Goal: Task Accomplishment & Management: Use online tool/utility

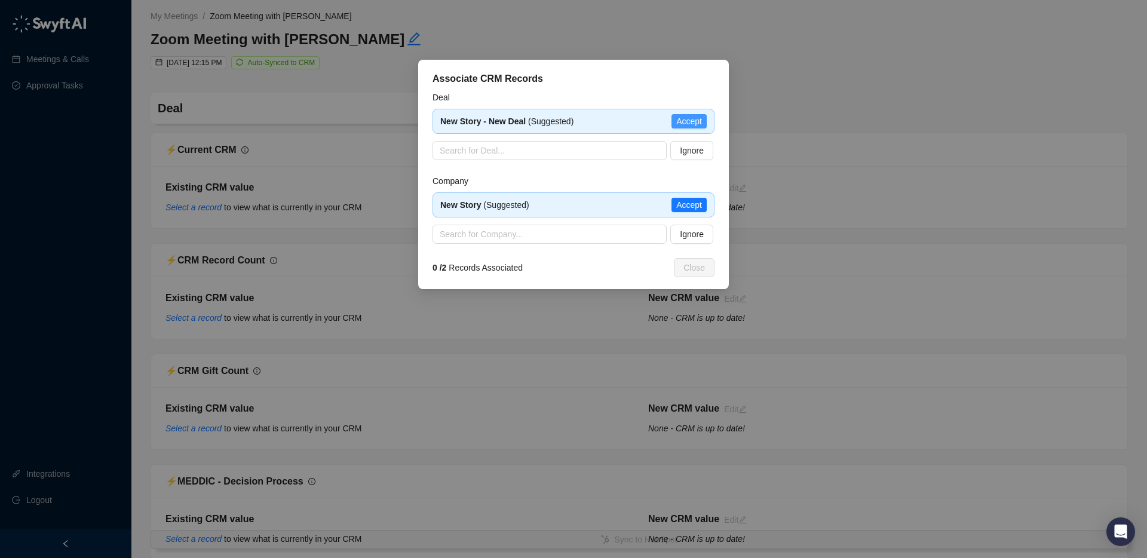
click at [687, 124] on span "Accept" at bounding box center [689, 121] width 26 height 13
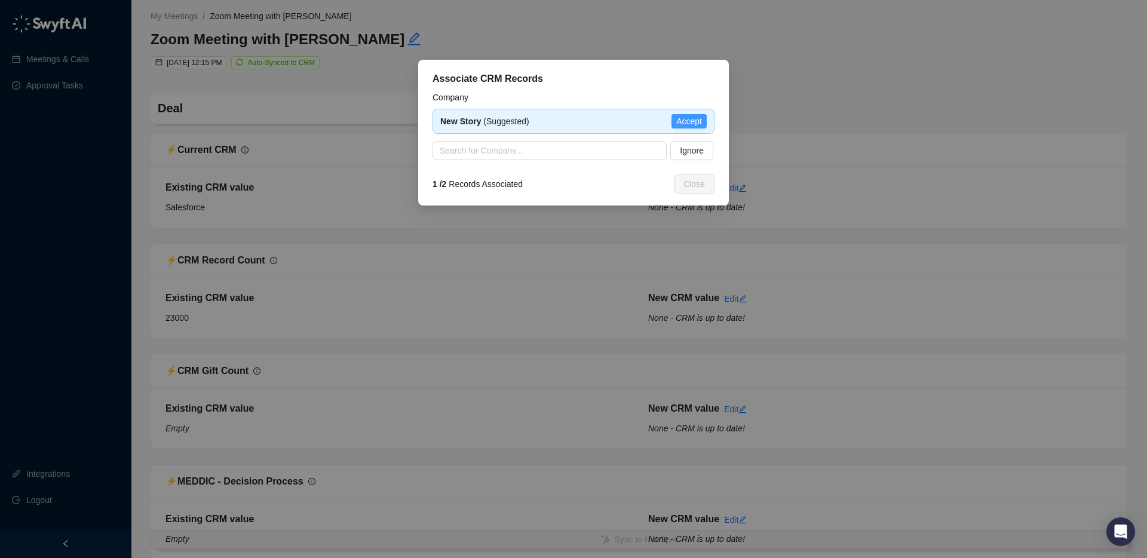
click at [692, 121] on span "Accept" at bounding box center [689, 121] width 26 height 13
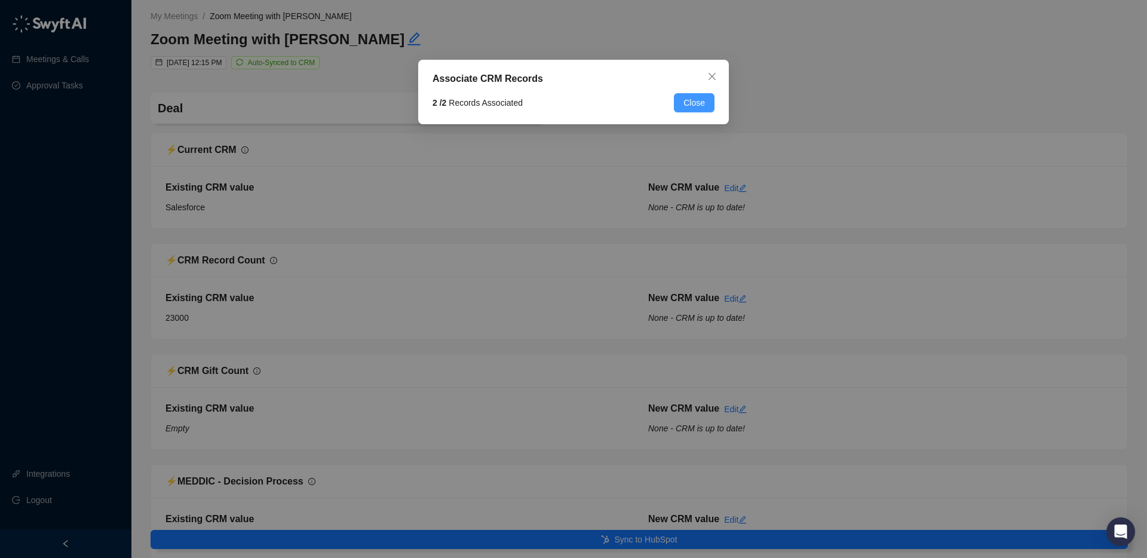
click at [702, 106] on span "Close" at bounding box center [694, 102] width 22 height 13
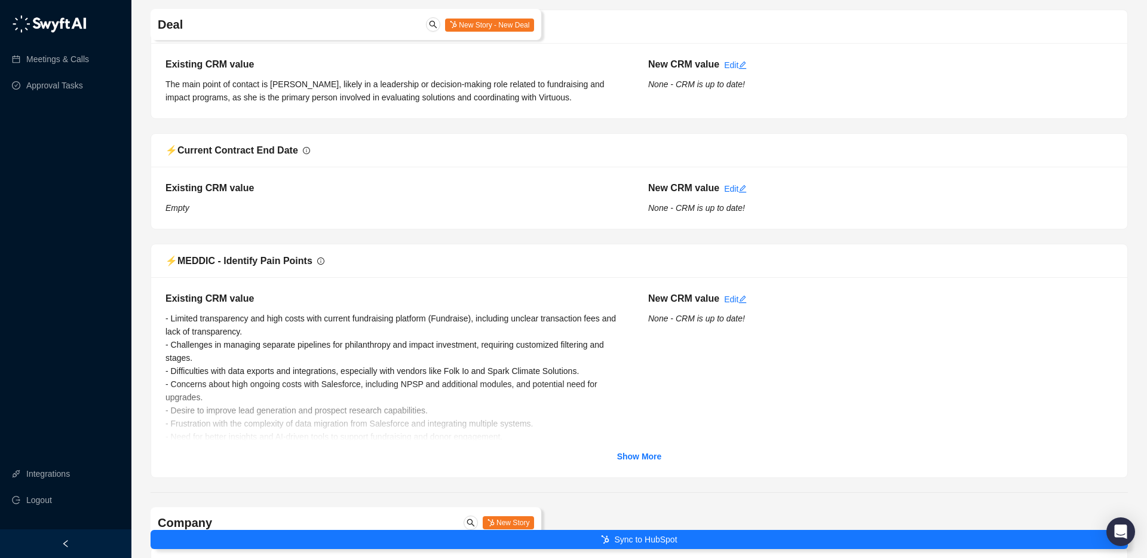
scroll to position [1346, 0]
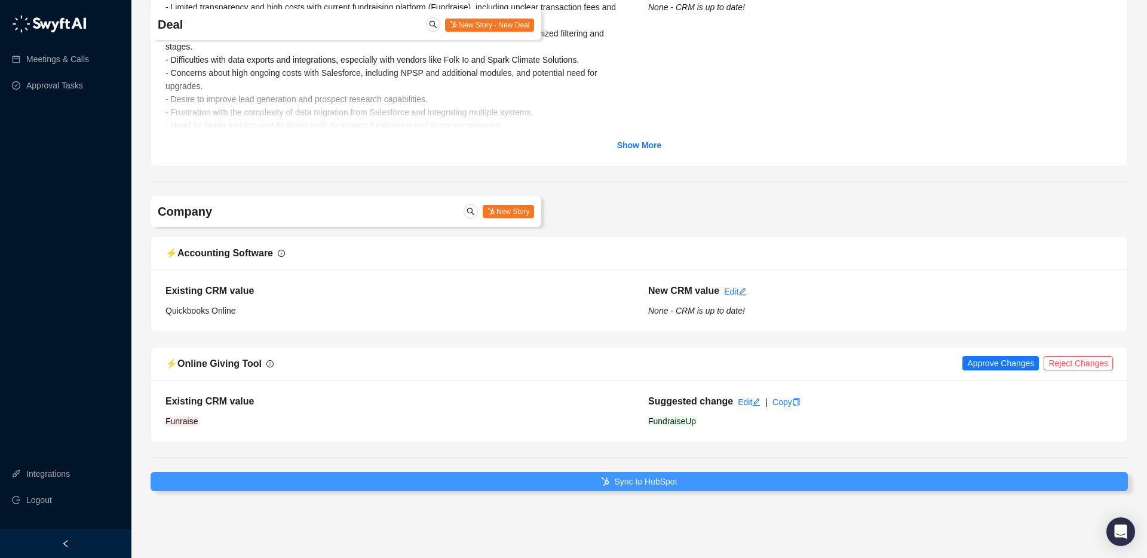
click at [644, 485] on span "Sync to HubSpot" at bounding box center [645, 481] width 63 height 13
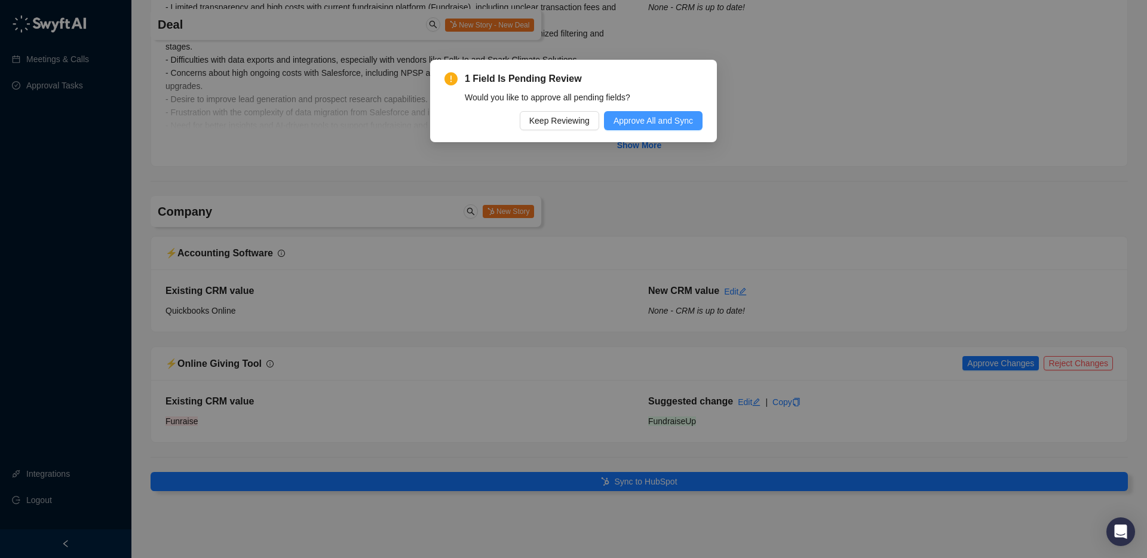
click at [646, 112] on button "Approve All and Sync" at bounding box center [653, 120] width 99 height 19
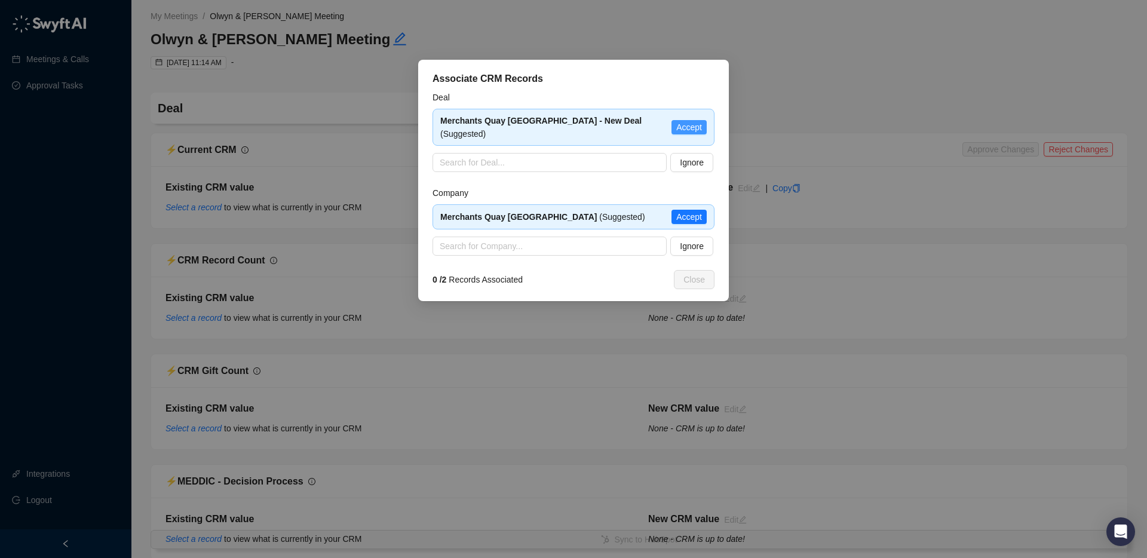
click at [696, 121] on span "Accept" at bounding box center [689, 127] width 26 height 13
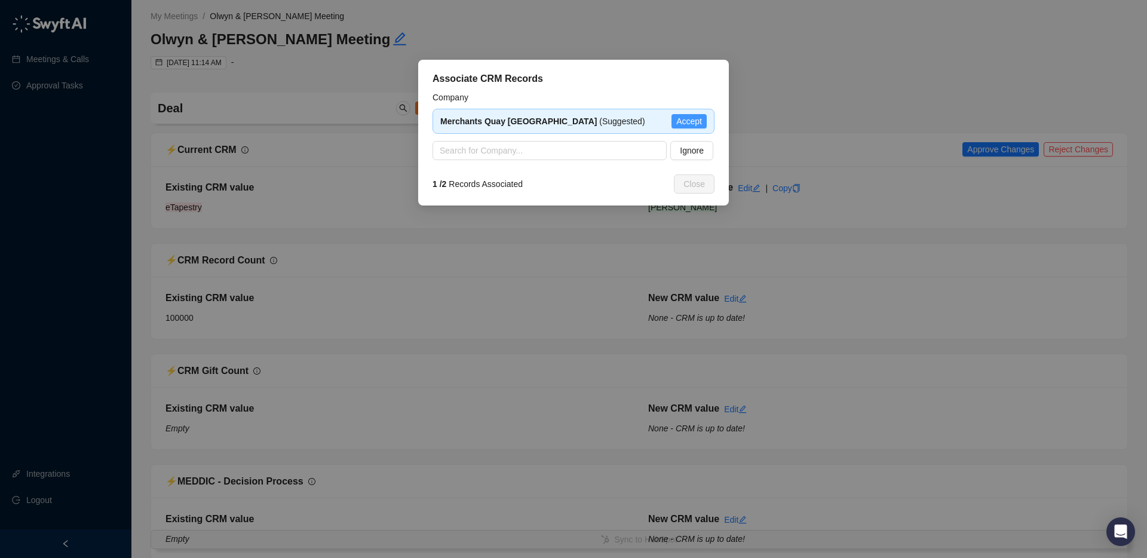
click at [684, 122] on span "Accept" at bounding box center [689, 121] width 26 height 13
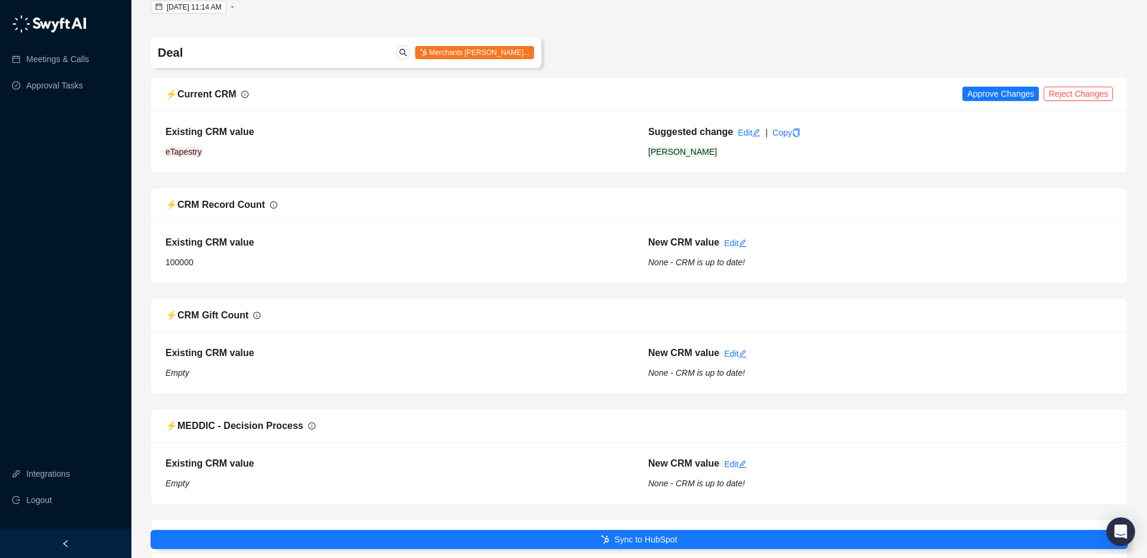
scroll to position [88, 0]
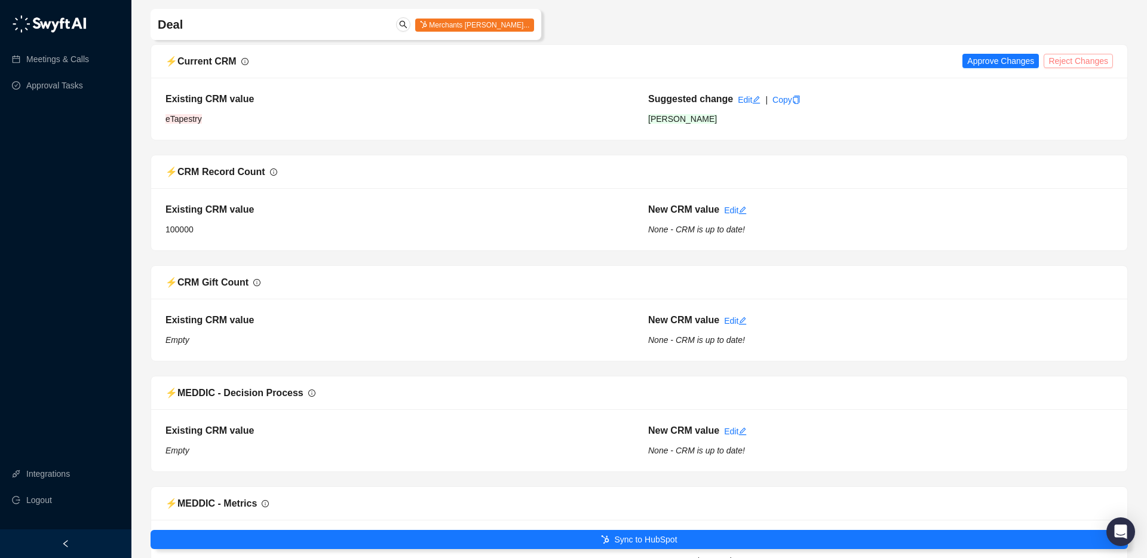
click at [1078, 60] on span "Reject Changes" at bounding box center [1078, 60] width 60 height 13
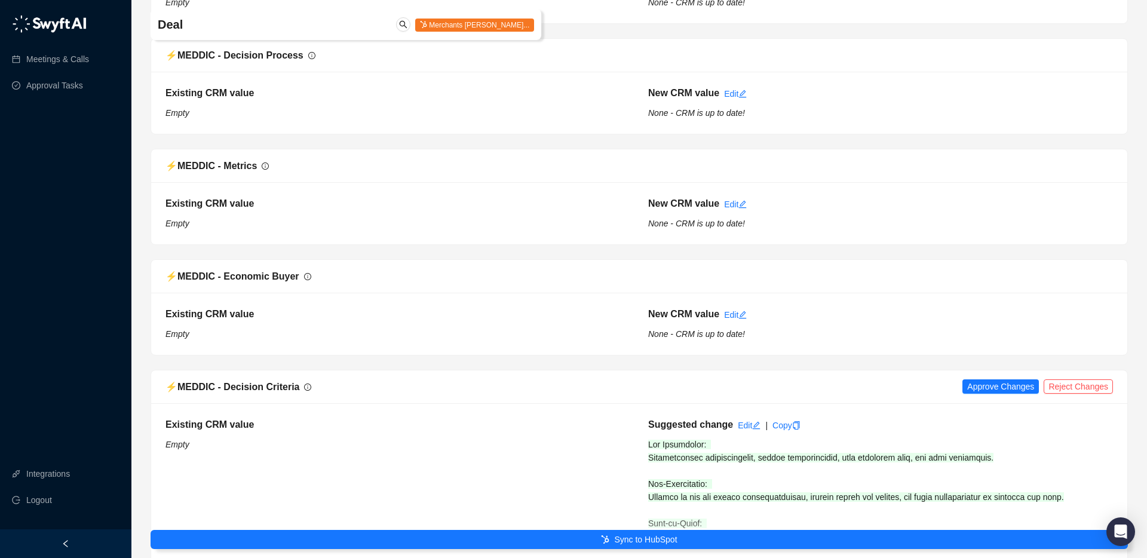
scroll to position [567, 0]
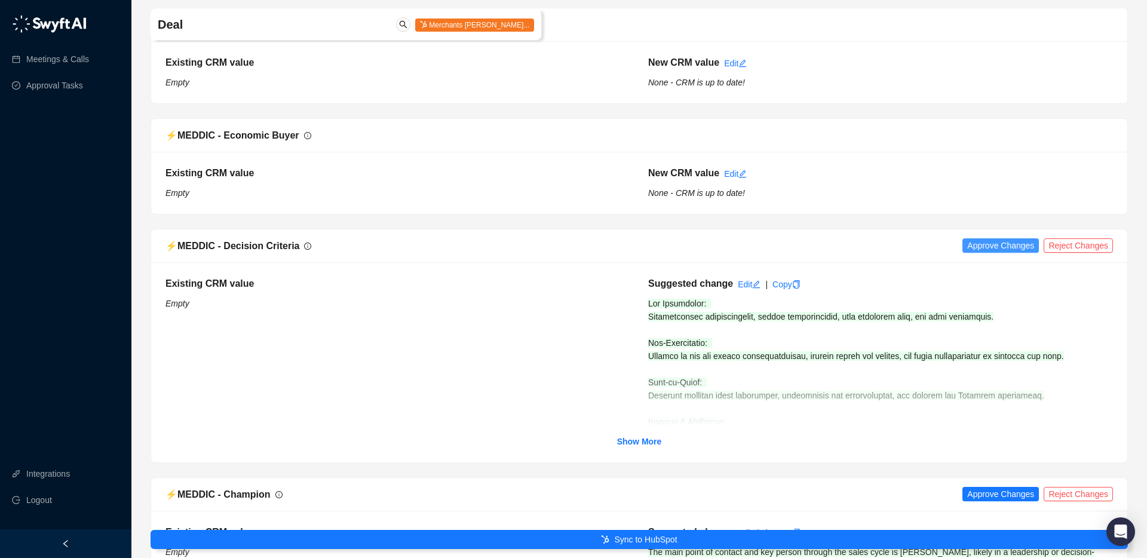
click at [967, 243] on span "Approve Changes" at bounding box center [1000, 245] width 67 height 13
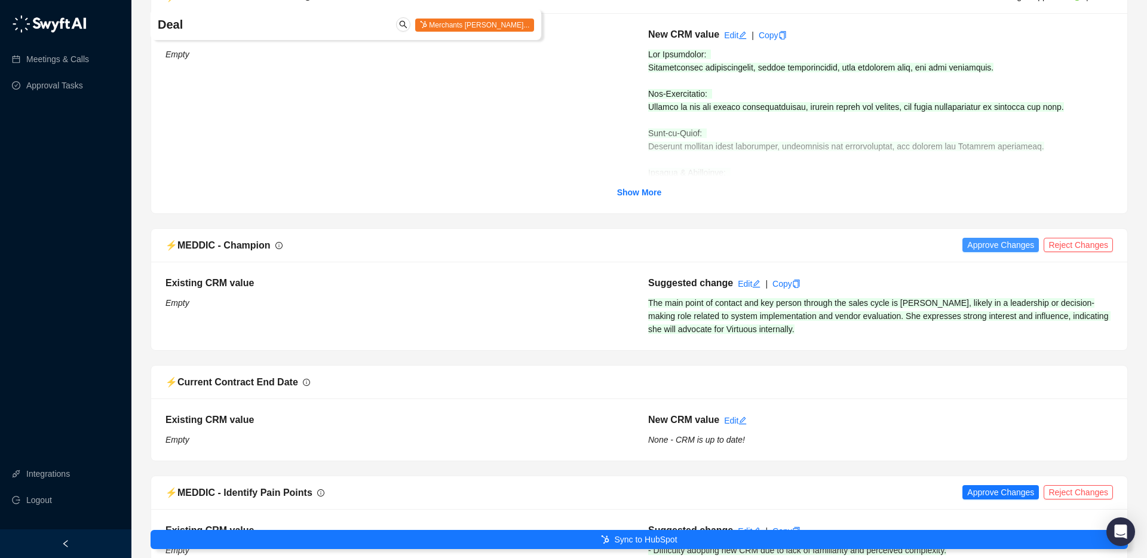
scroll to position [830, 0]
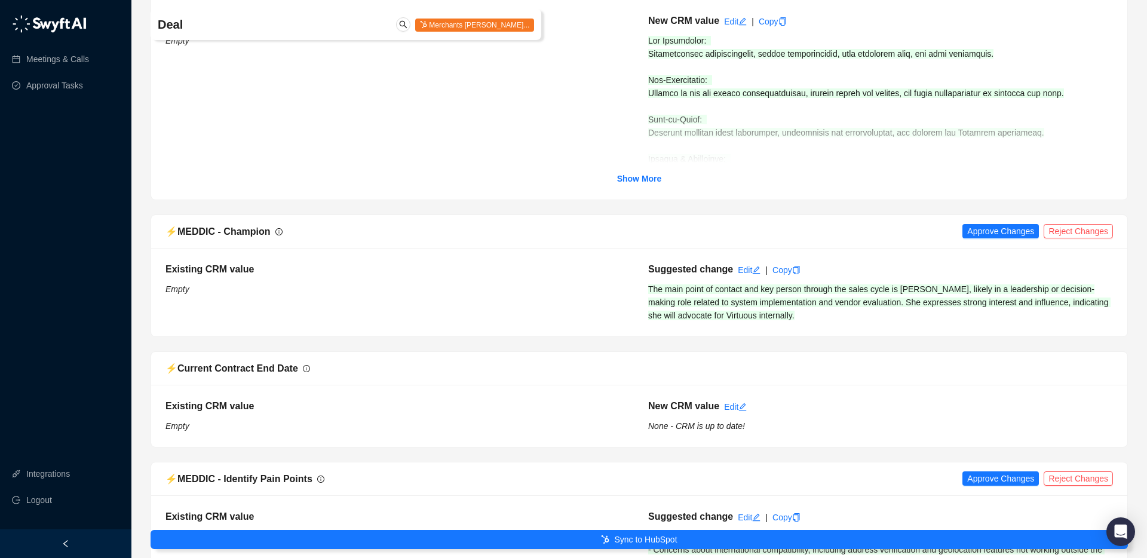
click at [986, 219] on div "⚡️ MEDDIC - Champion Approve Changes Reject Changes" at bounding box center [639, 231] width 976 height 33
click at [983, 229] on span "Approve Changes" at bounding box center [1000, 231] width 67 height 13
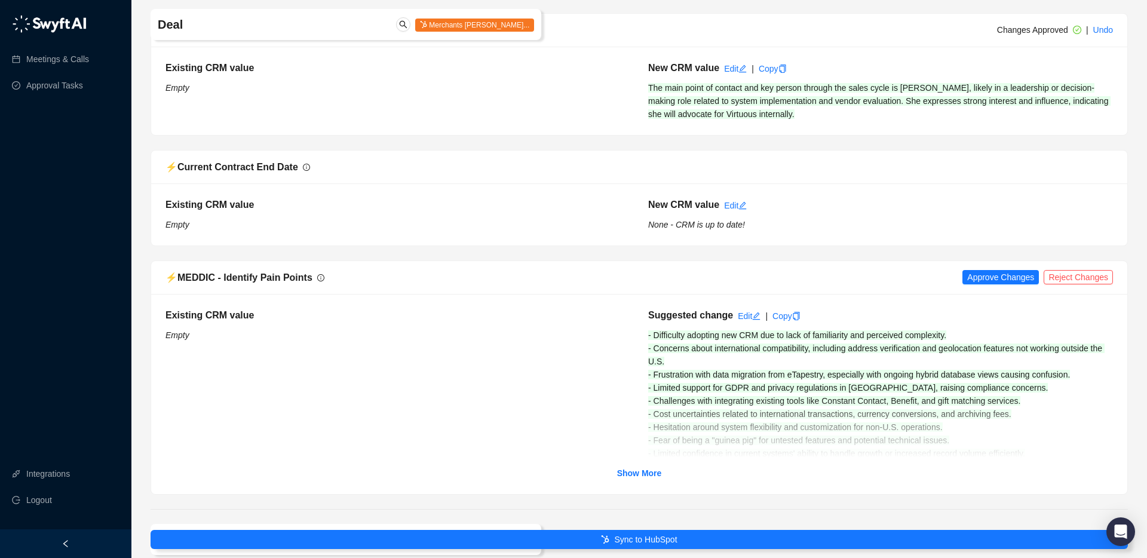
scroll to position [1047, 0]
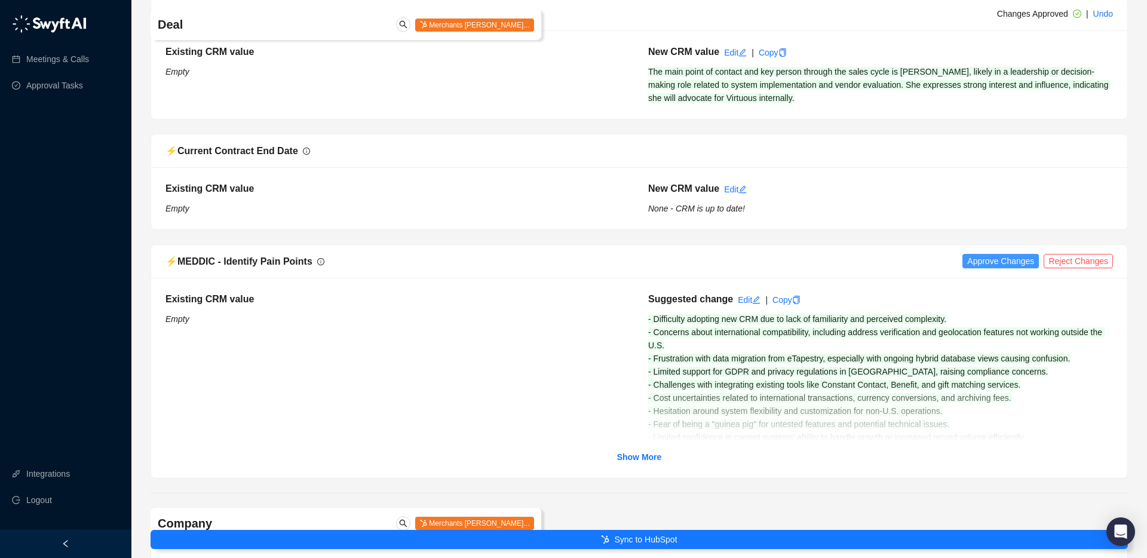
click at [985, 259] on span "Approve Changes" at bounding box center [1000, 260] width 67 height 13
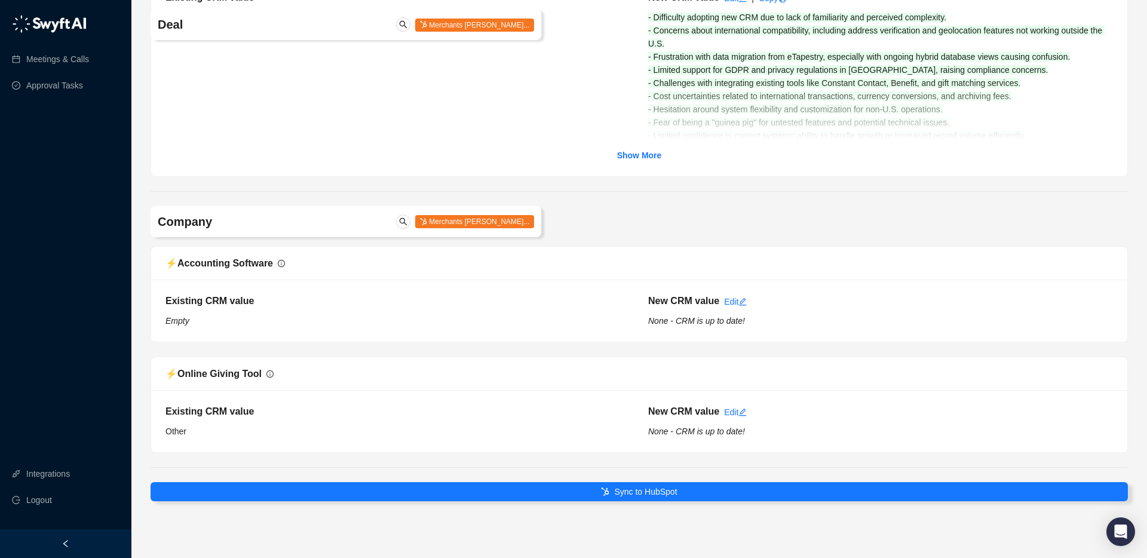
scroll to position [1359, 0]
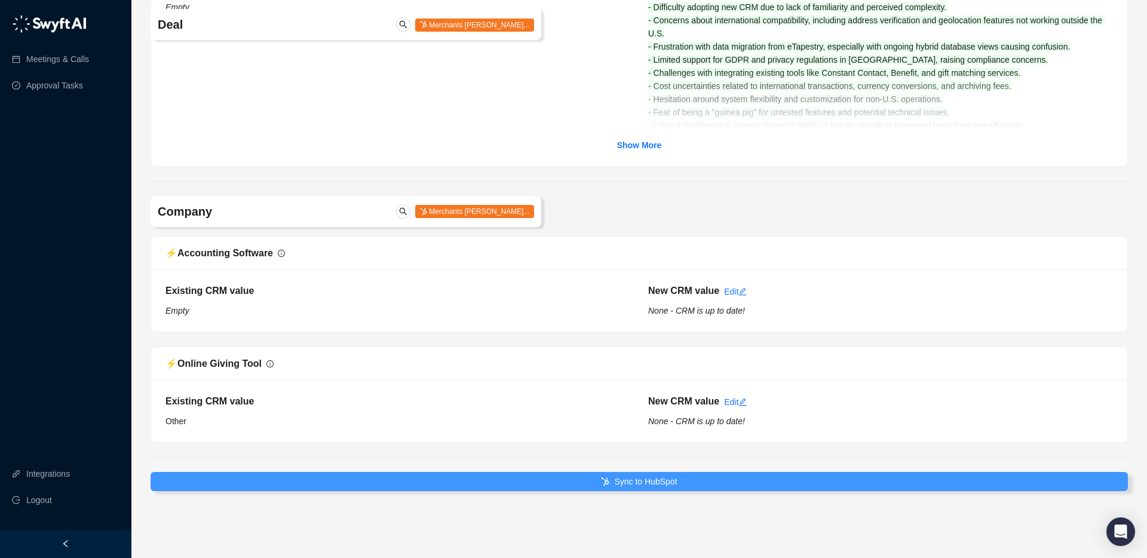
click at [683, 479] on button "Sync to HubSpot" at bounding box center [639, 481] width 977 height 19
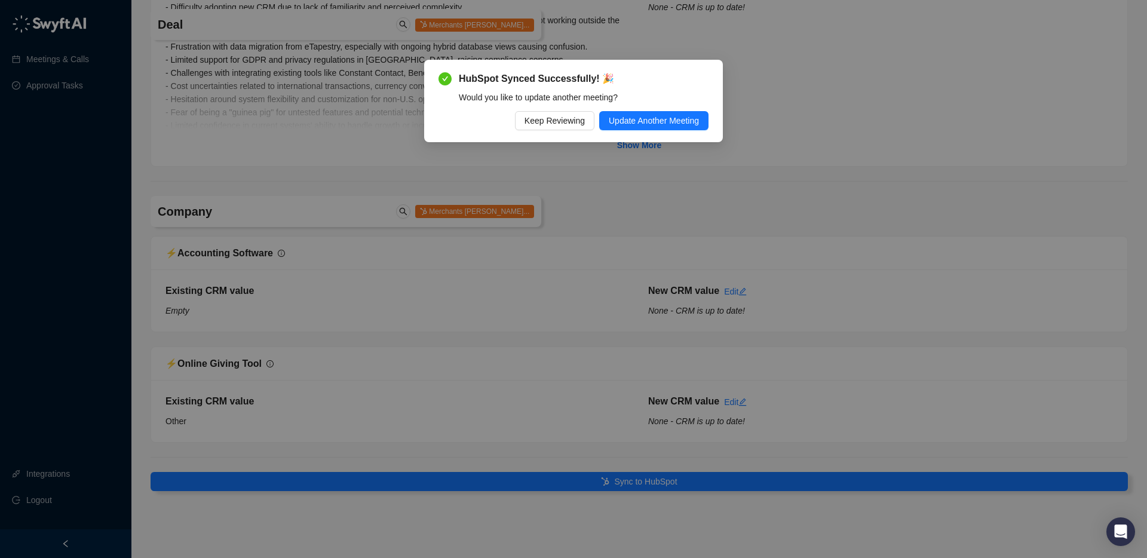
click at [643, 131] on div "HubSpot Synced Successfully! 🎉 Would you like to update another meeting? Keep R…" at bounding box center [573, 101] width 299 height 82
click at [622, 113] on button "Update Another Meeting" at bounding box center [653, 120] width 109 height 19
